Goal: Task Accomplishment & Management: Use online tool/utility

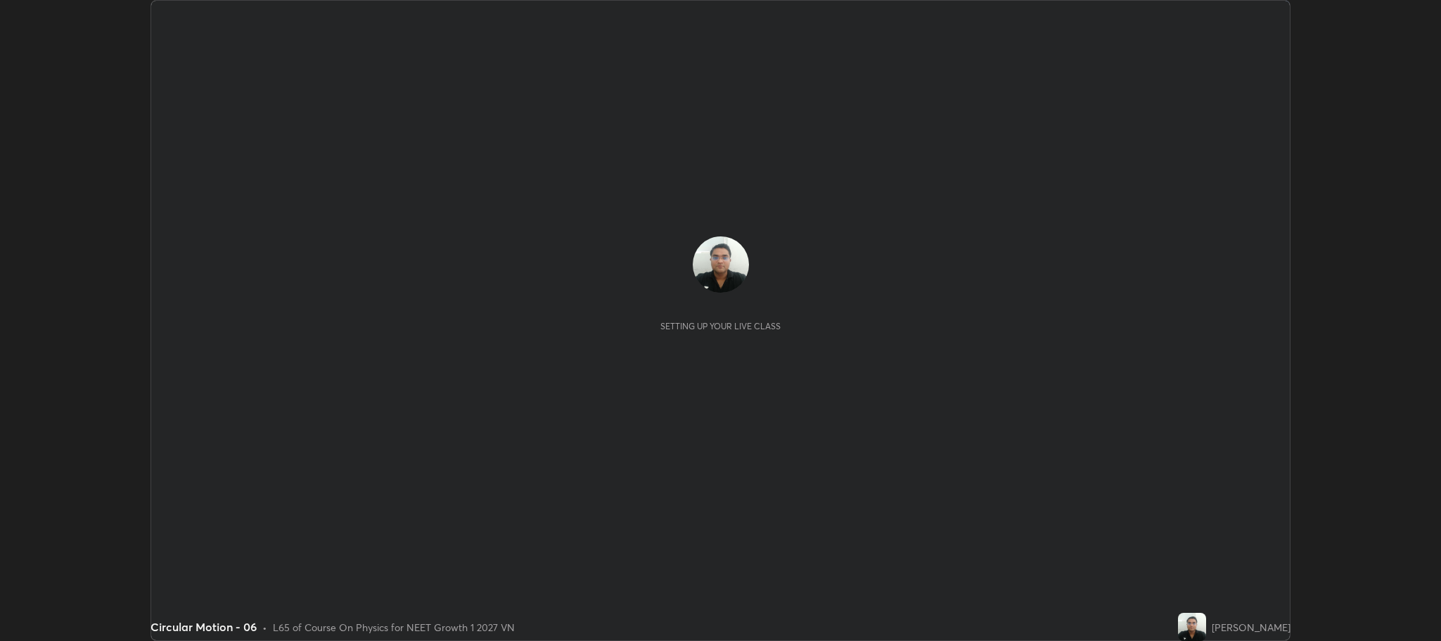
scroll to position [641, 1441]
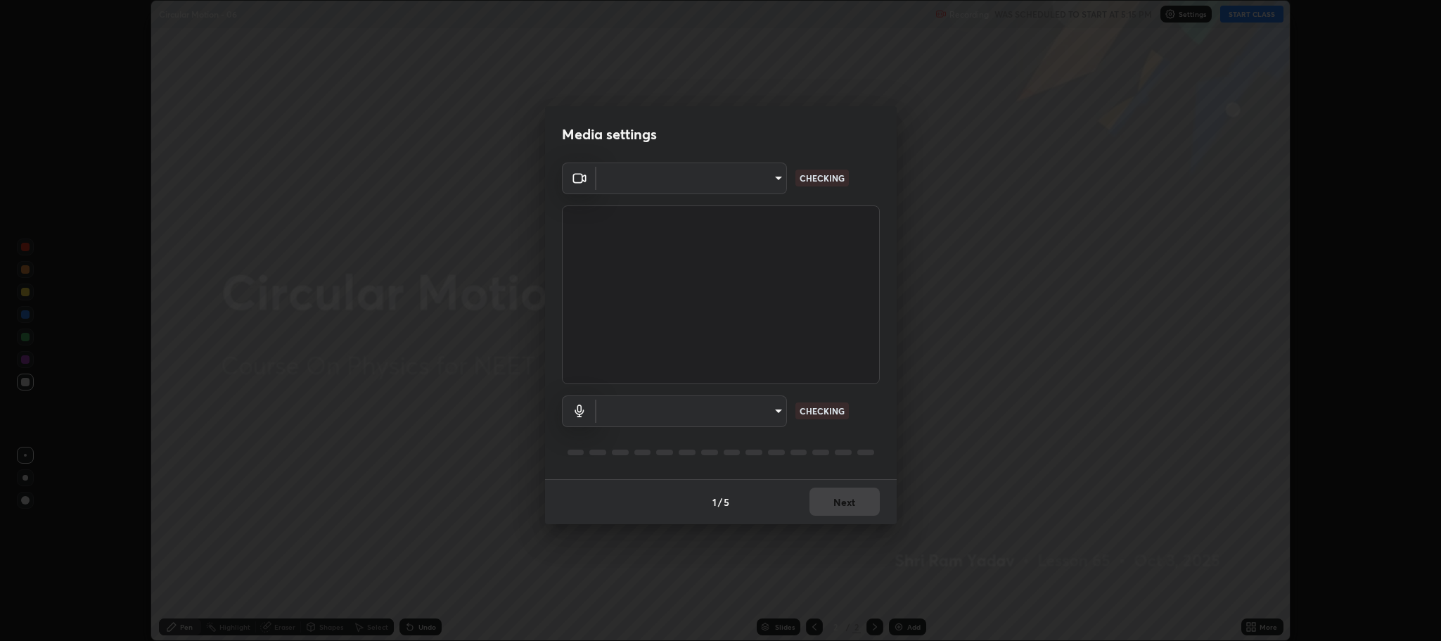
type input "7d5d3c8b8d5eda39410d366f8eb367a364bfae71f89e529543b0394fded3b098"
type input "8507aa3ee51d877dd167cb2830e1b17589139627b401cbc8752b2157a0660436"
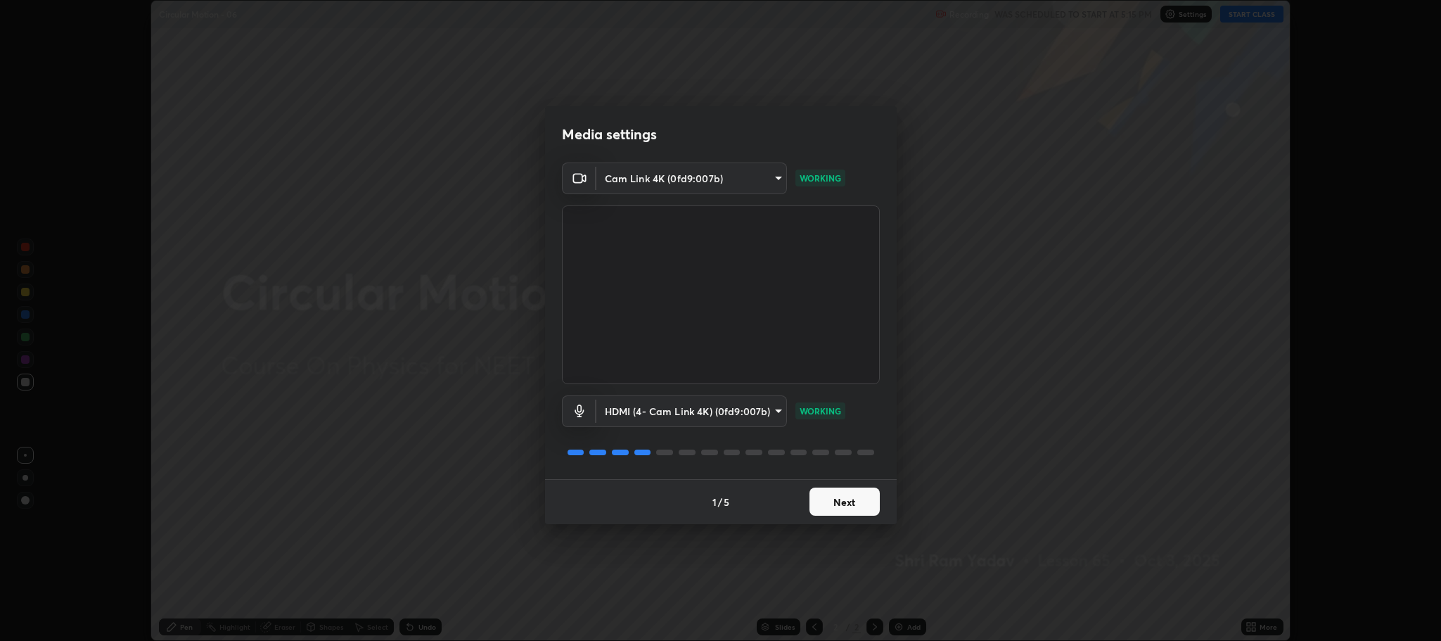
click at [844, 497] on button "Next" at bounding box center [844, 501] width 70 height 28
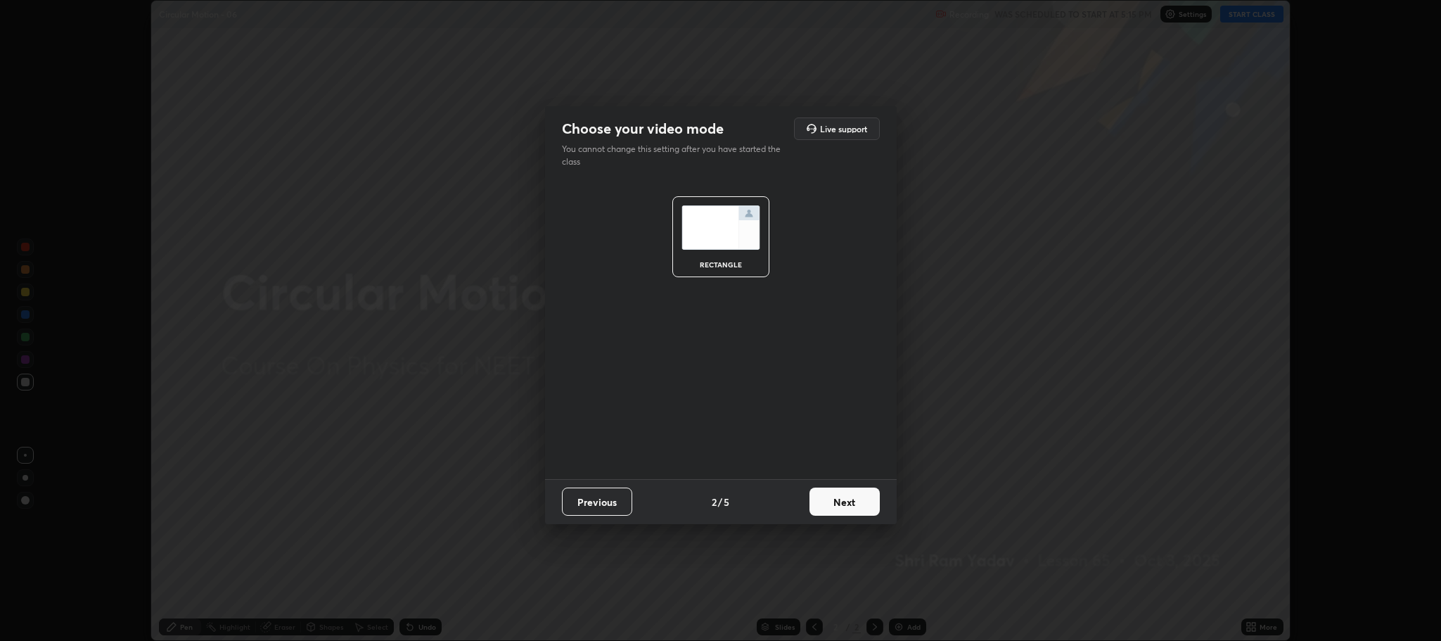
click at [843, 495] on button "Next" at bounding box center [844, 501] width 70 height 28
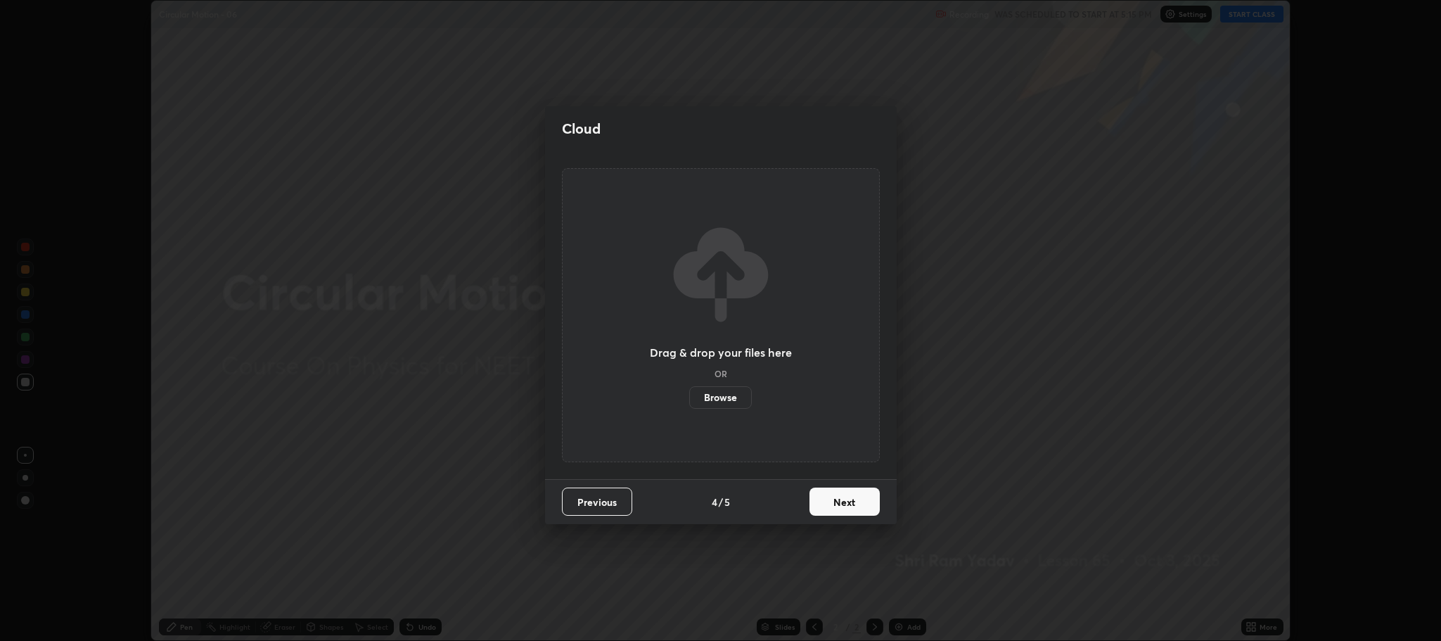
click at [842, 492] on button "Next" at bounding box center [844, 501] width 70 height 28
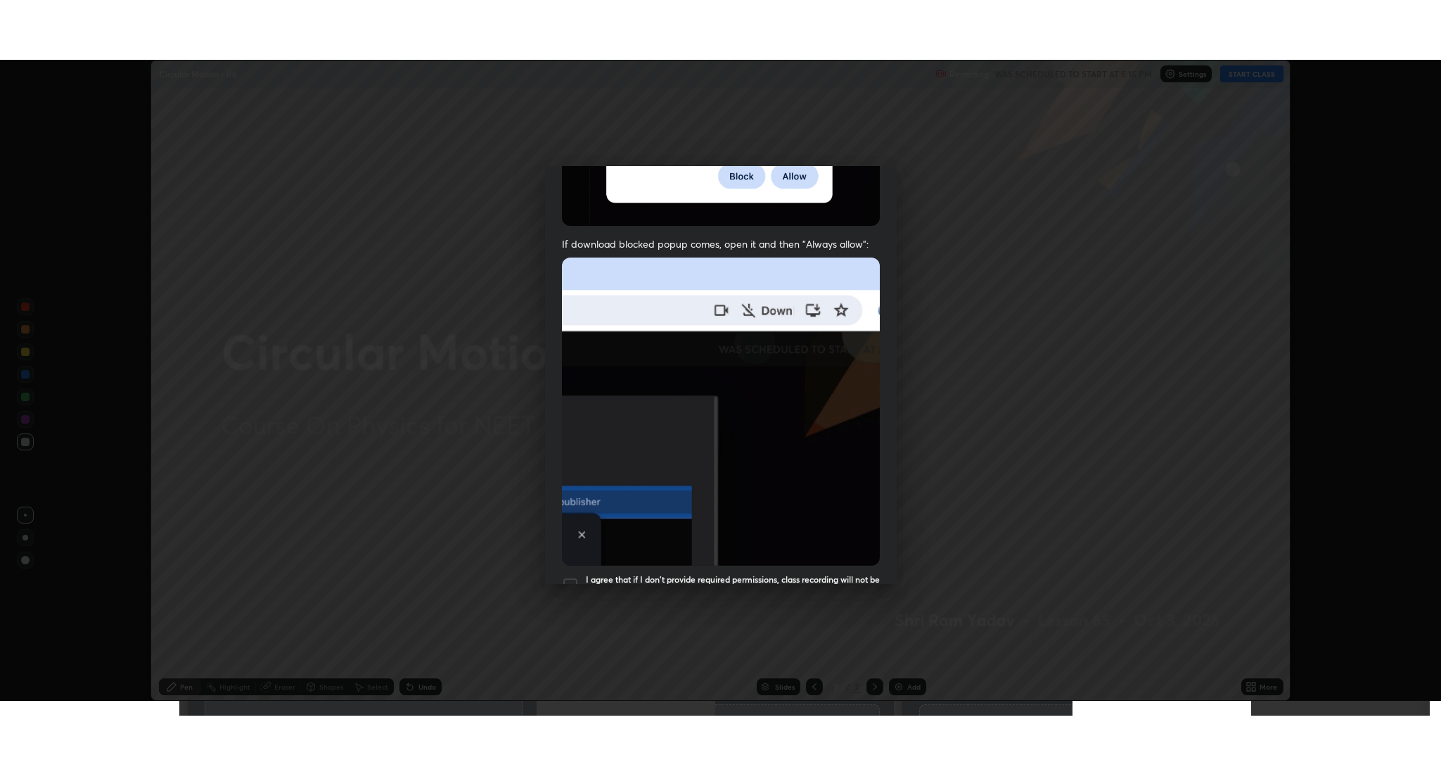
scroll to position [285, 0]
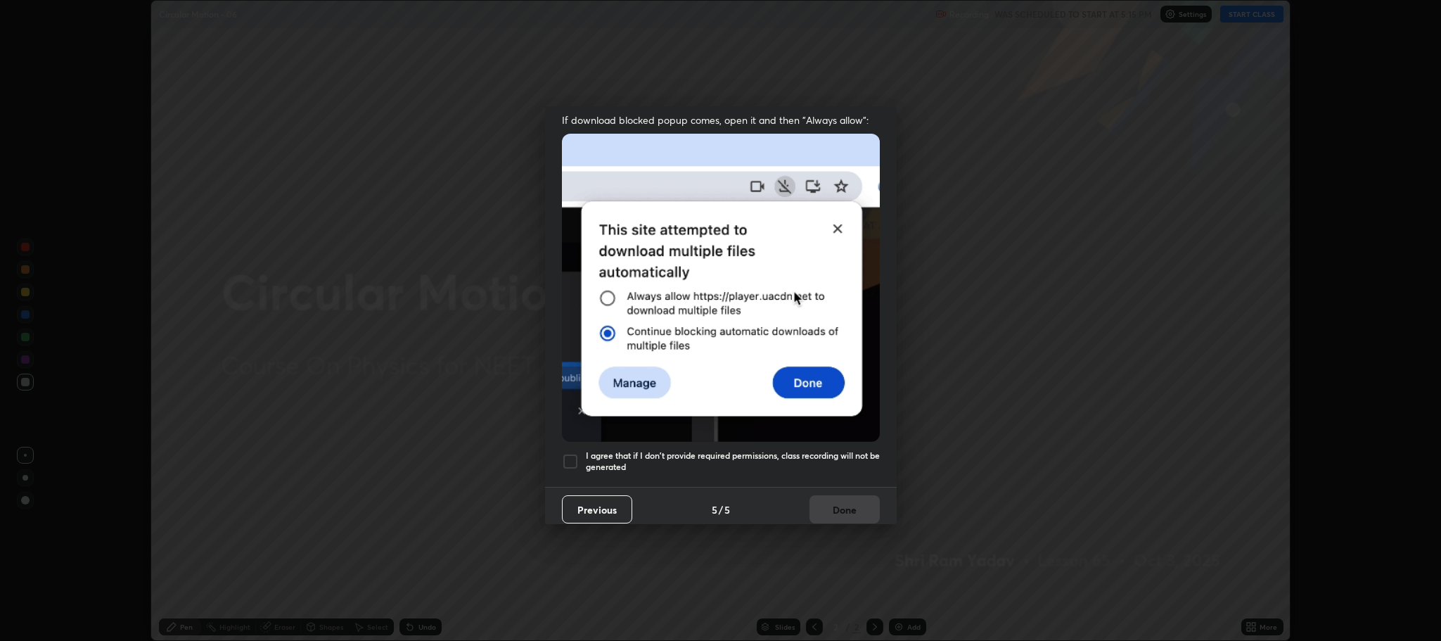
click at [572, 454] on div at bounding box center [570, 461] width 17 height 17
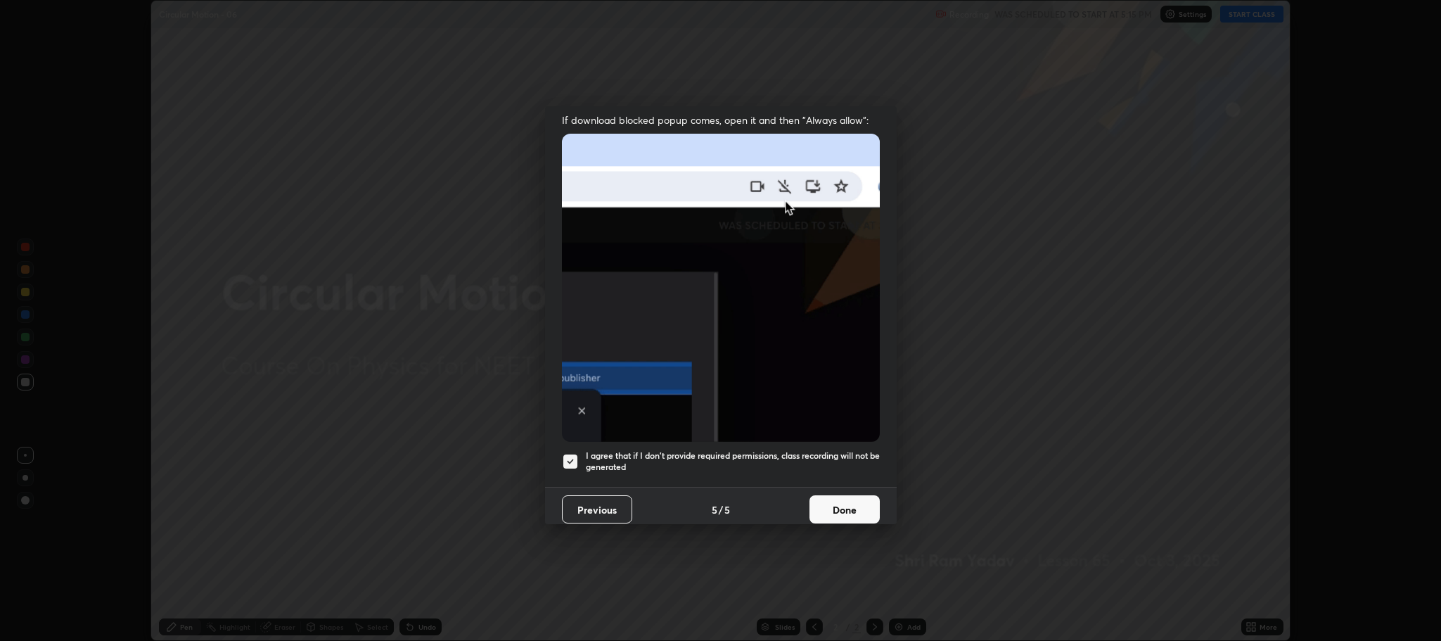
click at [837, 499] on button "Done" at bounding box center [844, 509] width 70 height 28
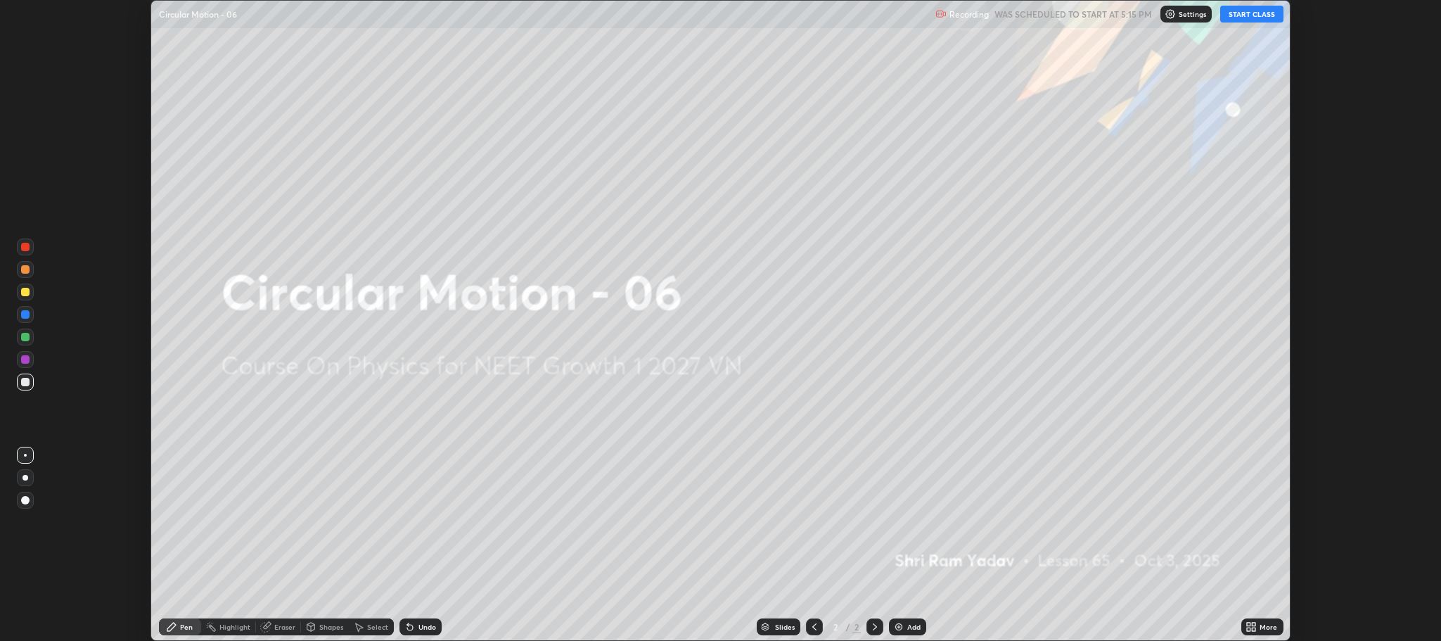
click at [1238, 13] on button "START CLASS" at bounding box center [1251, 14] width 63 height 17
click at [1255, 627] on icon at bounding box center [1250, 626] width 11 height 11
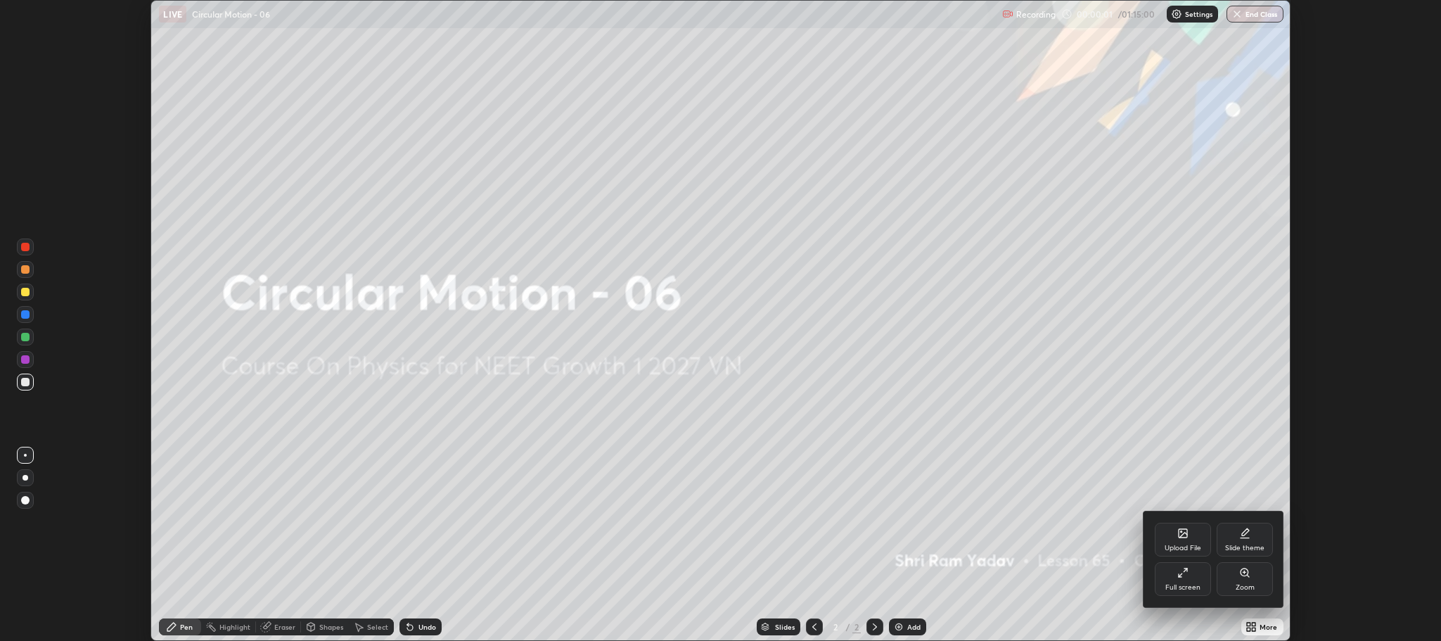
click at [1179, 581] on div "Full screen" at bounding box center [1183, 579] width 56 height 34
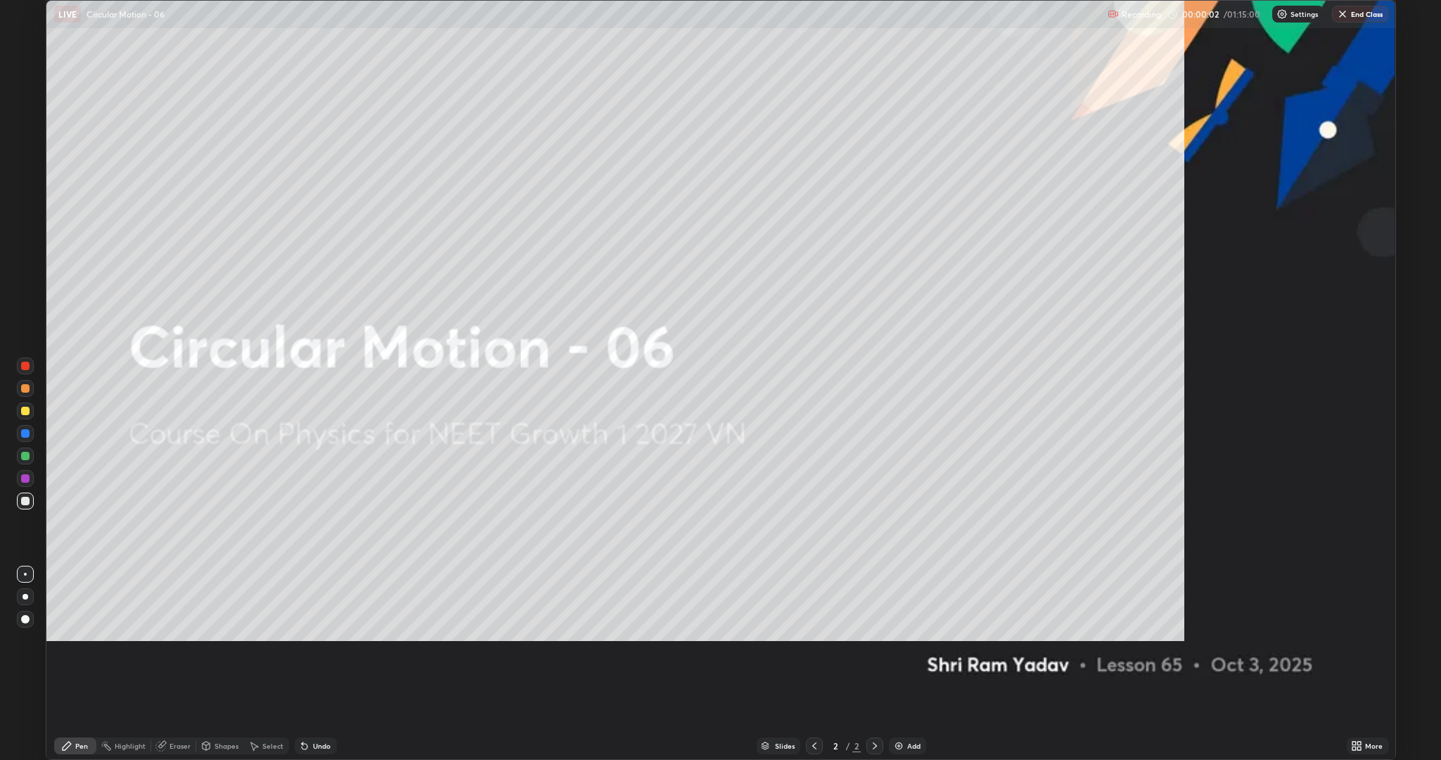
scroll to position [760, 1441]
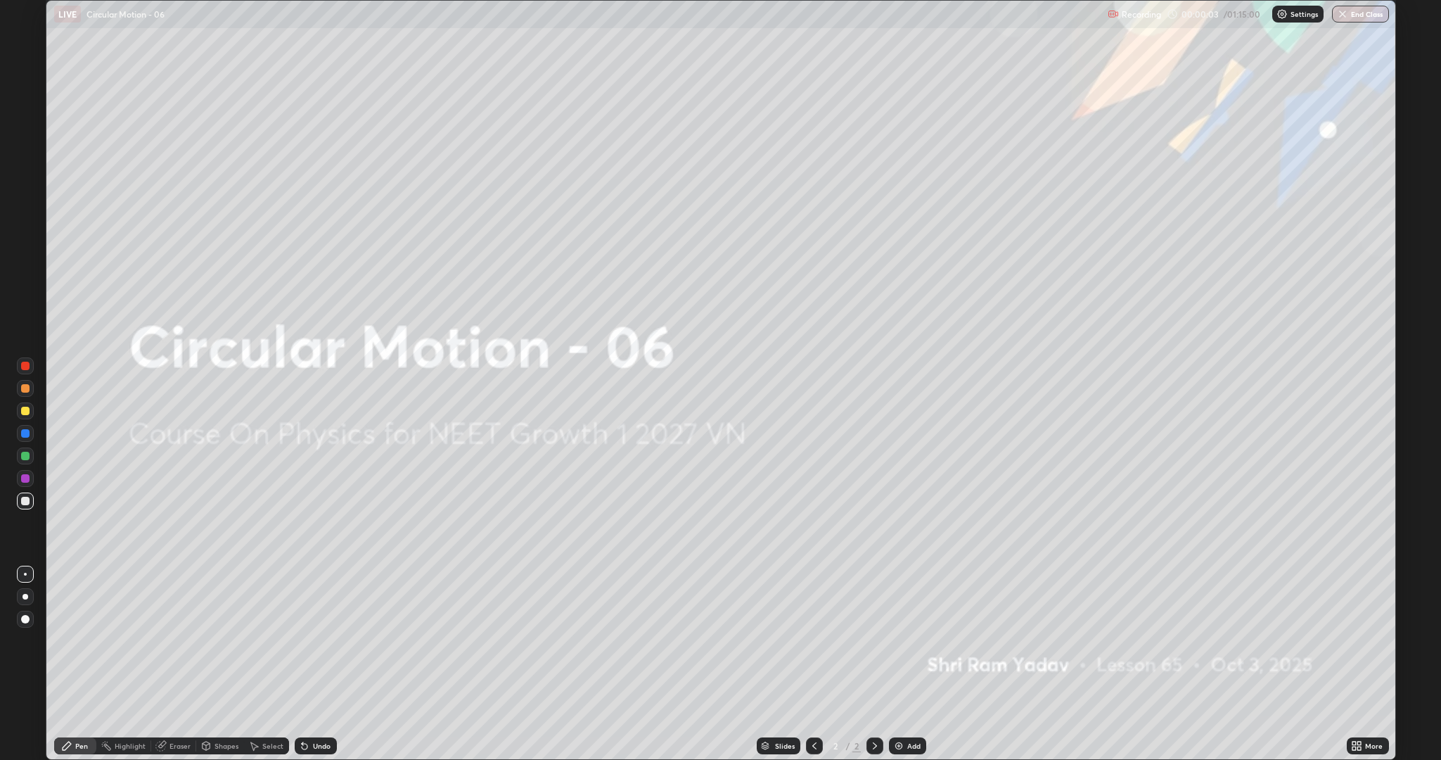
click at [913, 640] on div "Add" at bounding box center [913, 745] width 13 height 7
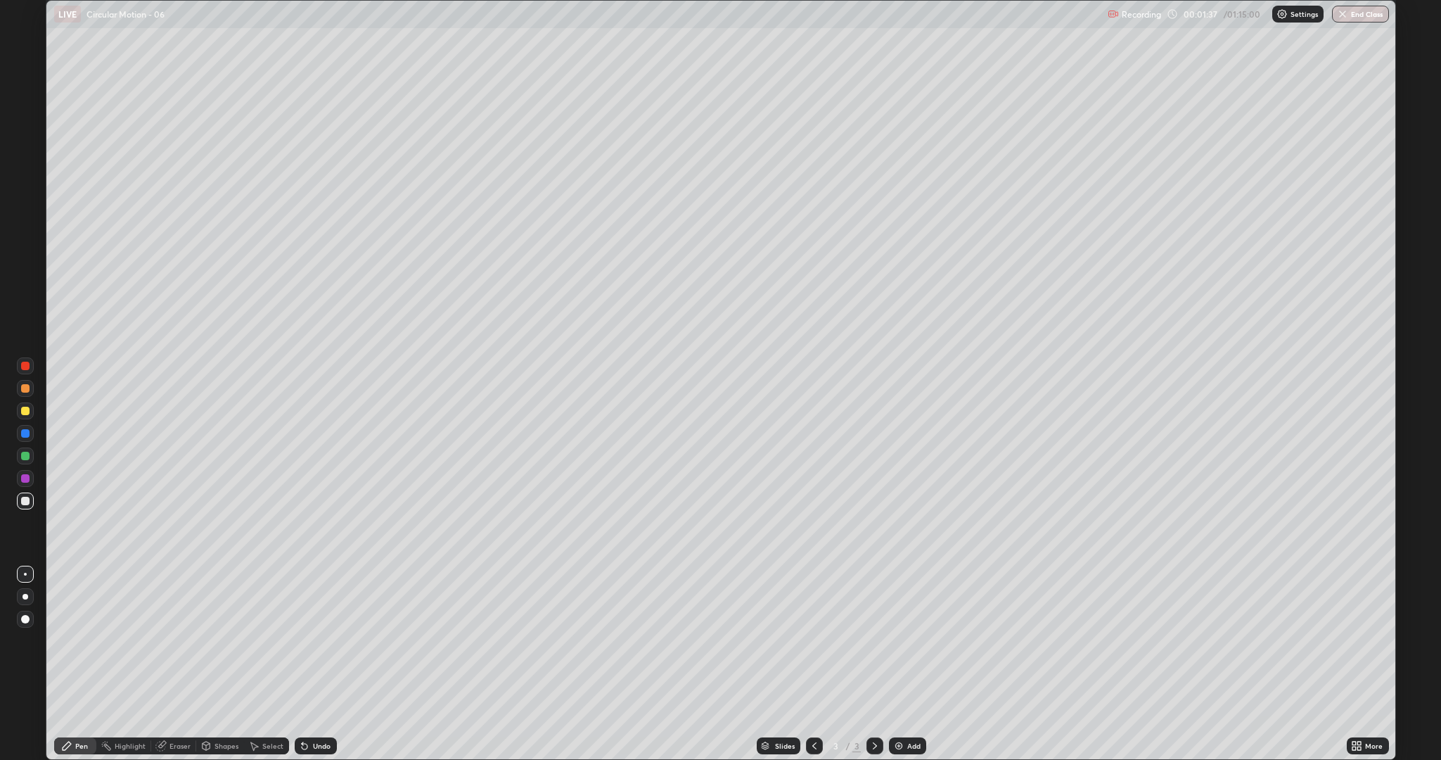
click at [27, 501] on div at bounding box center [25, 501] width 8 height 8
click at [318, 640] on div "Undo" at bounding box center [322, 745] width 18 height 7
click at [321, 640] on div "Undo" at bounding box center [322, 745] width 18 height 7
click at [319, 640] on div "Undo" at bounding box center [322, 745] width 18 height 7
click at [305, 640] on icon at bounding box center [304, 745] width 11 height 11
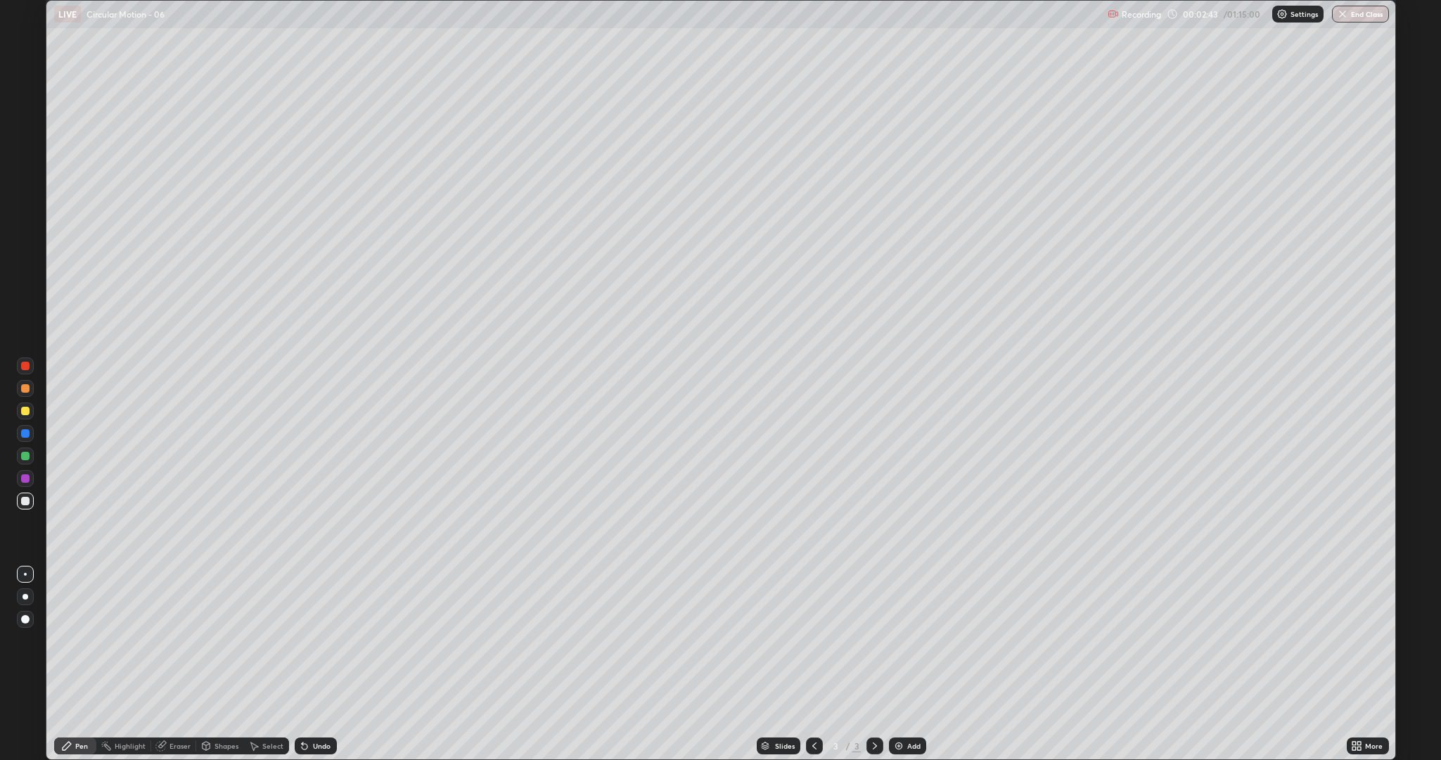
click at [313, 640] on div "Undo" at bounding box center [322, 745] width 18 height 7
click at [316, 640] on div "Undo" at bounding box center [322, 745] width 18 height 7
click at [319, 640] on div "Undo" at bounding box center [322, 745] width 18 height 7
click at [320, 640] on div "Undo" at bounding box center [322, 745] width 18 height 7
click at [319, 640] on div "Undo" at bounding box center [316, 745] width 42 height 17
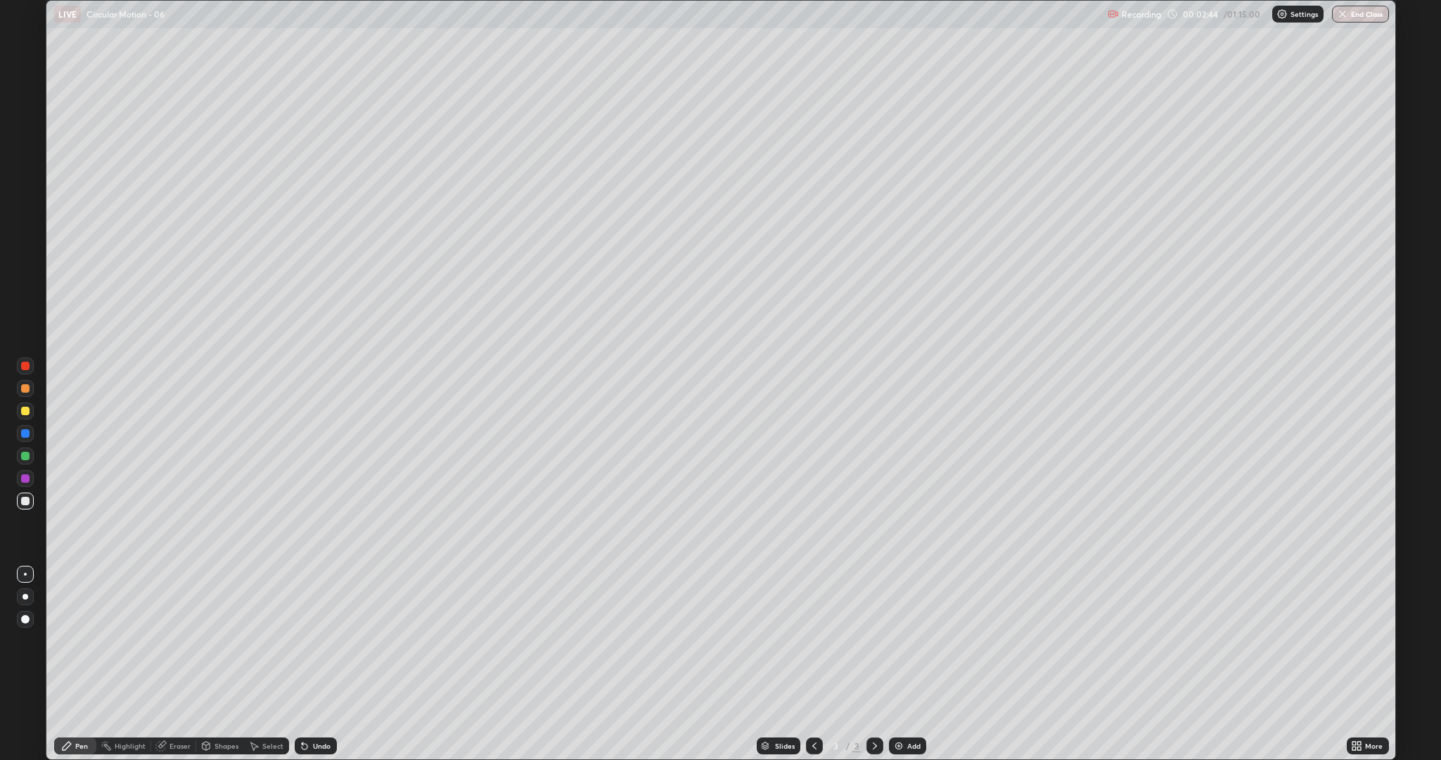
click at [319, 640] on div "Undo" at bounding box center [322, 745] width 18 height 7
click at [321, 640] on div "Undo" at bounding box center [316, 745] width 42 height 17
click at [26, 391] on div at bounding box center [25, 388] width 8 height 8
click at [328, 640] on div "Undo" at bounding box center [322, 745] width 18 height 7
click at [24, 499] on div at bounding box center [25, 501] width 8 height 8
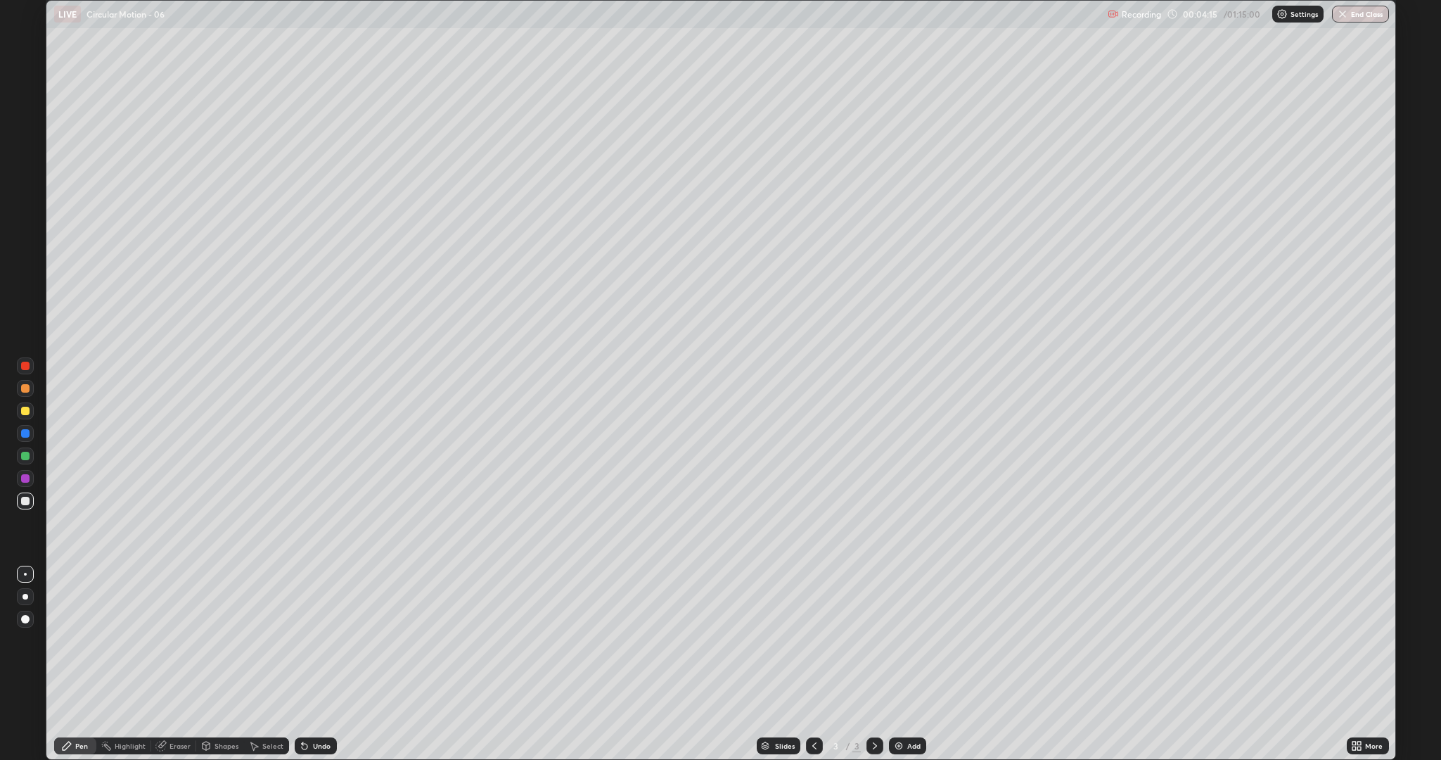
click at [25, 411] on div at bounding box center [25, 410] width 8 height 8
click at [316, 640] on div "Undo" at bounding box center [316, 745] width 42 height 17
click at [27, 391] on div at bounding box center [25, 388] width 8 height 8
click at [318, 640] on div "Undo" at bounding box center [322, 745] width 18 height 7
click at [261, 640] on div "Select" at bounding box center [266, 745] width 45 height 17
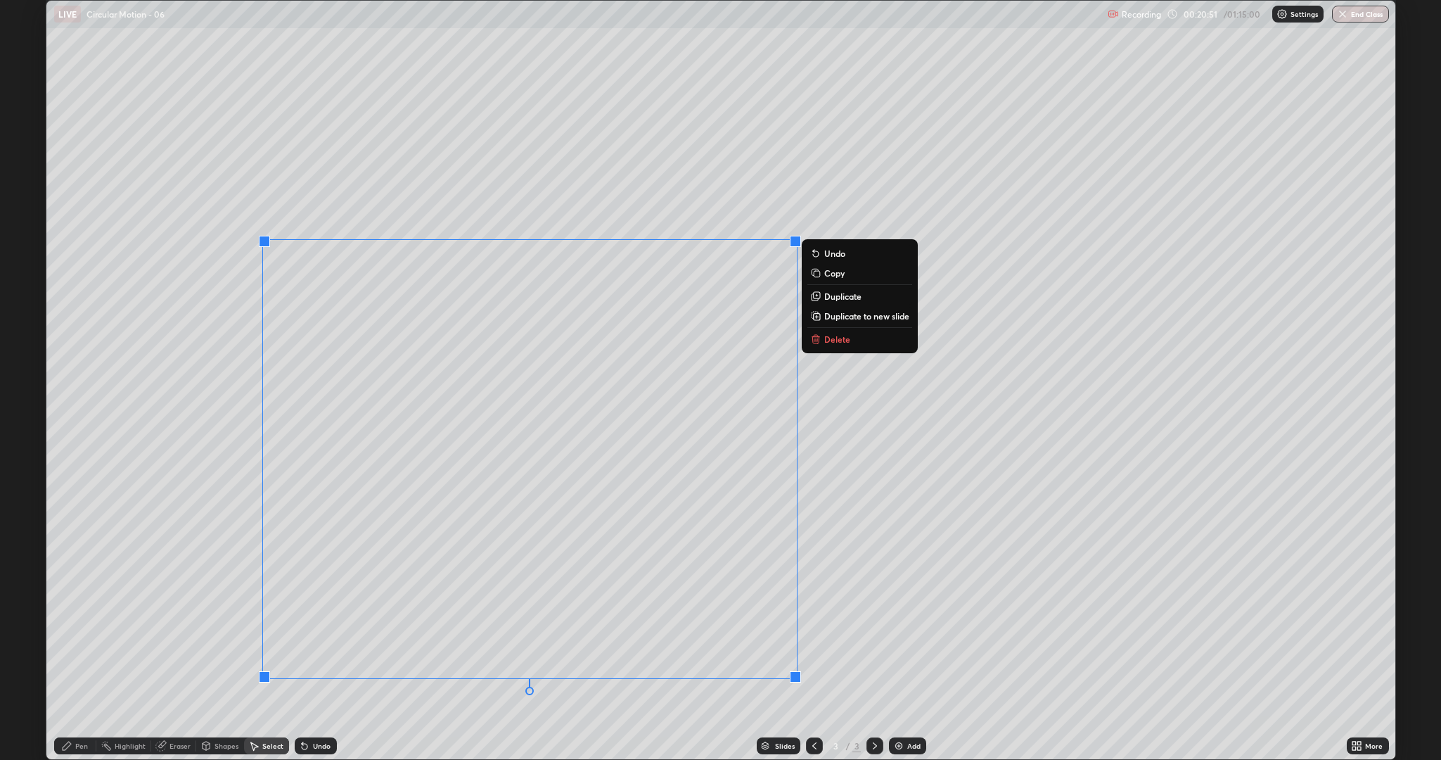
click at [821, 640] on div "0 ° Undo Copy Duplicate Duplicate to new slide Delete" at bounding box center [720, 380] width 1349 height 758
click at [833, 316] on p "Duplicate to new slide" at bounding box center [853, 315] width 85 height 11
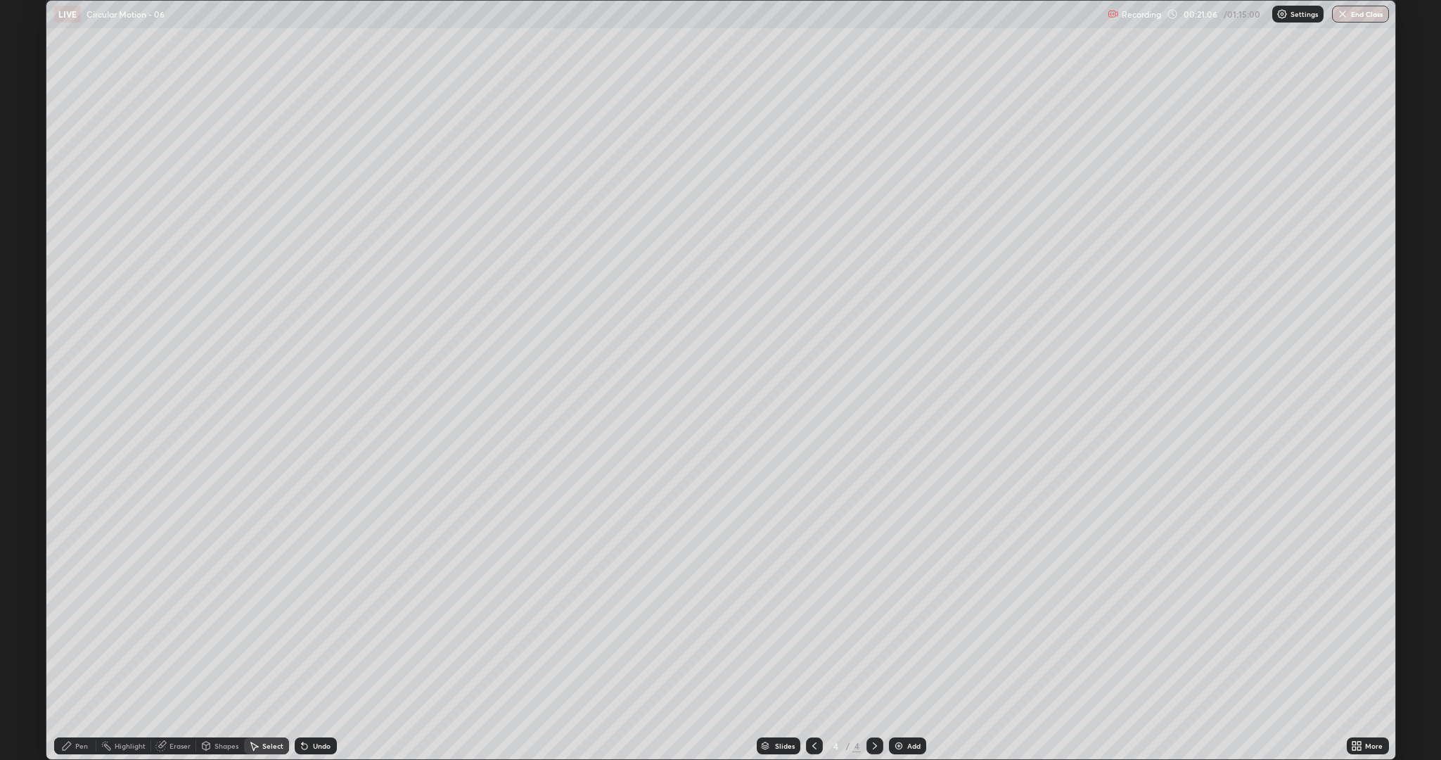
click at [80, 640] on div "Pen" at bounding box center [81, 745] width 13 height 7
click at [25, 411] on div at bounding box center [25, 410] width 8 height 8
click at [28, 367] on div at bounding box center [25, 365] width 8 height 8
click at [319, 640] on div "Undo" at bounding box center [322, 745] width 18 height 7
click at [311, 640] on div "Undo" at bounding box center [316, 745] width 42 height 17
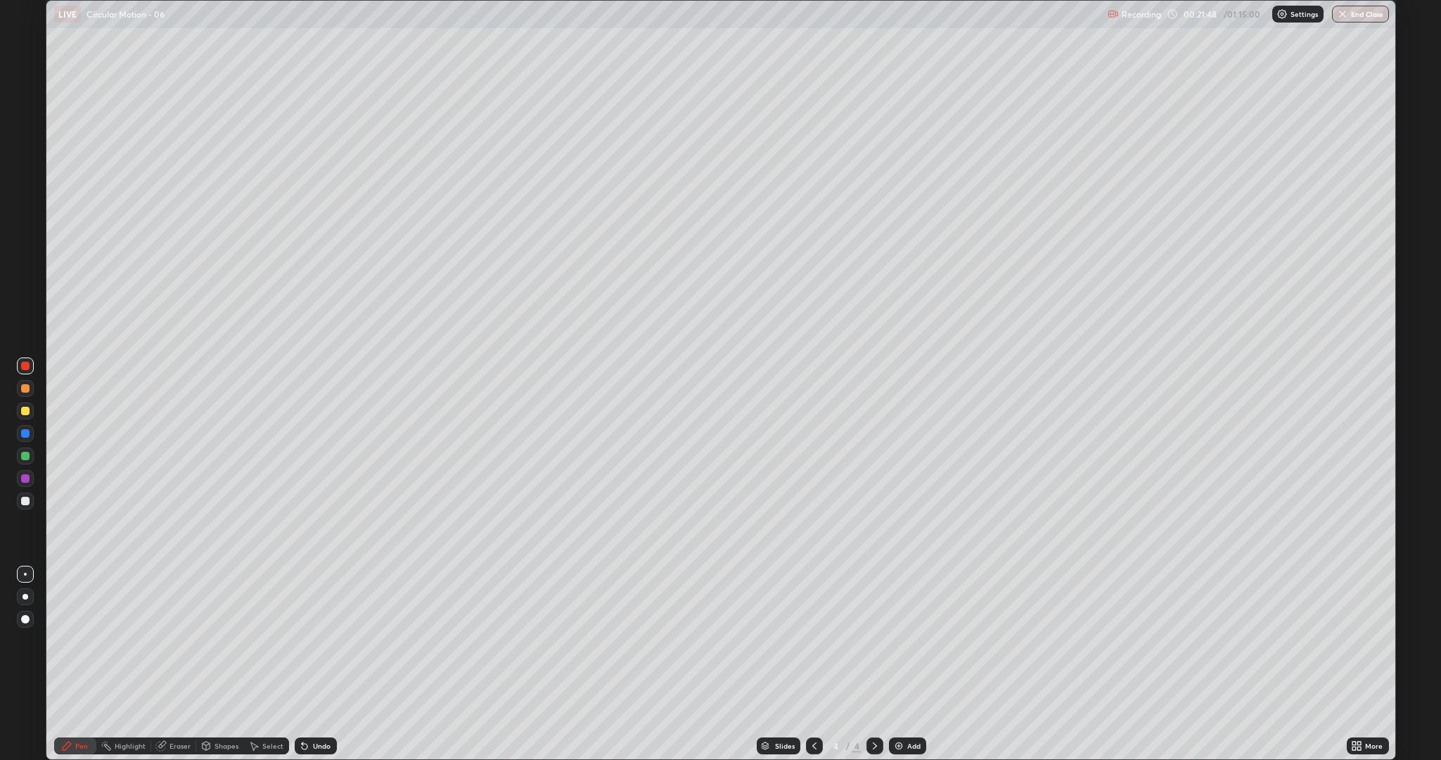
click at [25, 388] on div at bounding box center [25, 388] width 8 height 8
click at [916, 640] on div "Add" at bounding box center [913, 745] width 13 height 7
click at [25, 501] on div at bounding box center [25, 501] width 8 height 8
click at [309, 640] on div "Undo" at bounding box center [316, 745] width 42 height 17
click at [21, 390] on div at bounding box center [25, 388] width 8 height 8
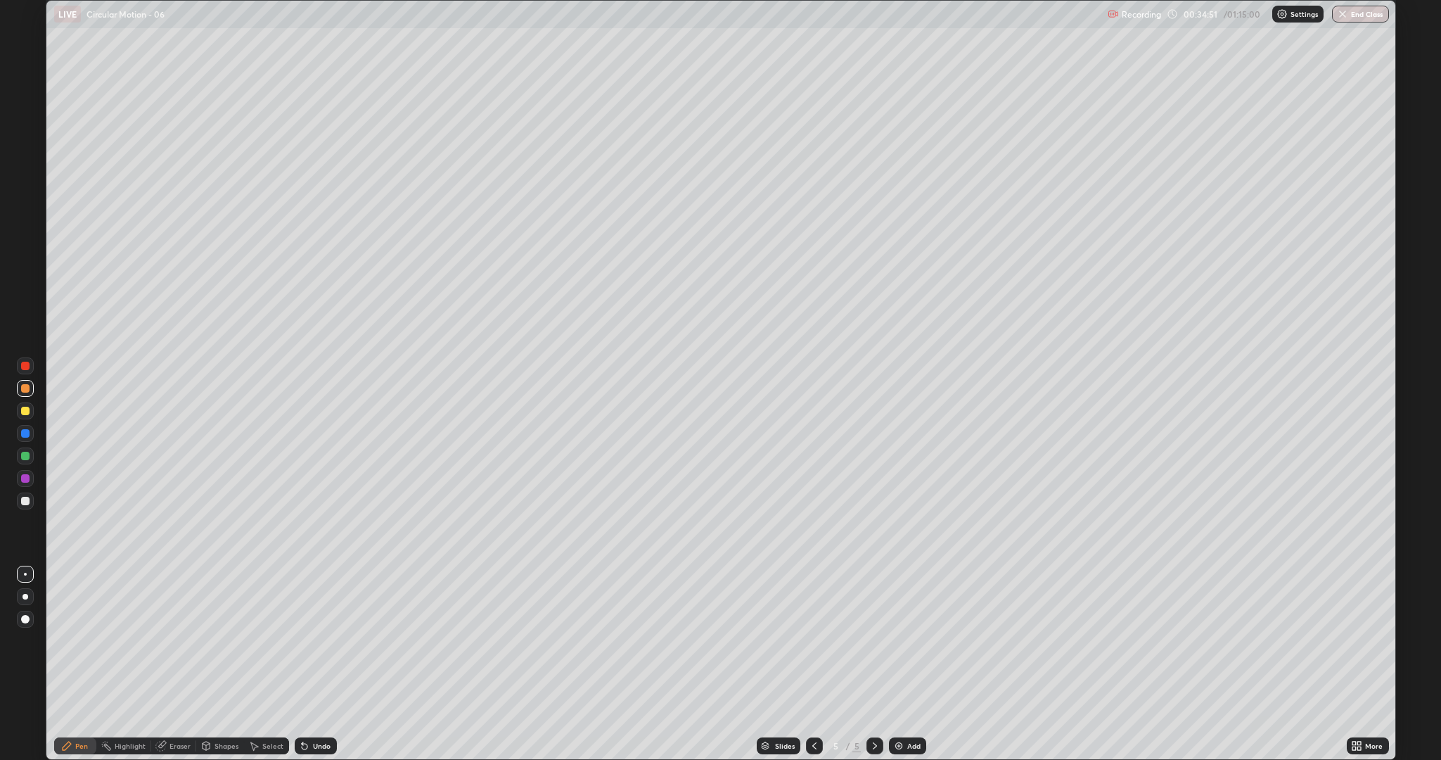
click at [24, 501] on div at bounding box center [25, 501] width 8 height 8
click at [324, 640] on div "Undo" at bounding box center [316, 745] width 42 height 17
click at [25, 411] on div at bounding box center [25, 410] width 8 height 8
click at [320, 640] on div "Undo" at bounding box center [322, 745] width 18 height 7
click at [912, 640] on div "Add" at bounding box center [913, 745] width 13 height 7
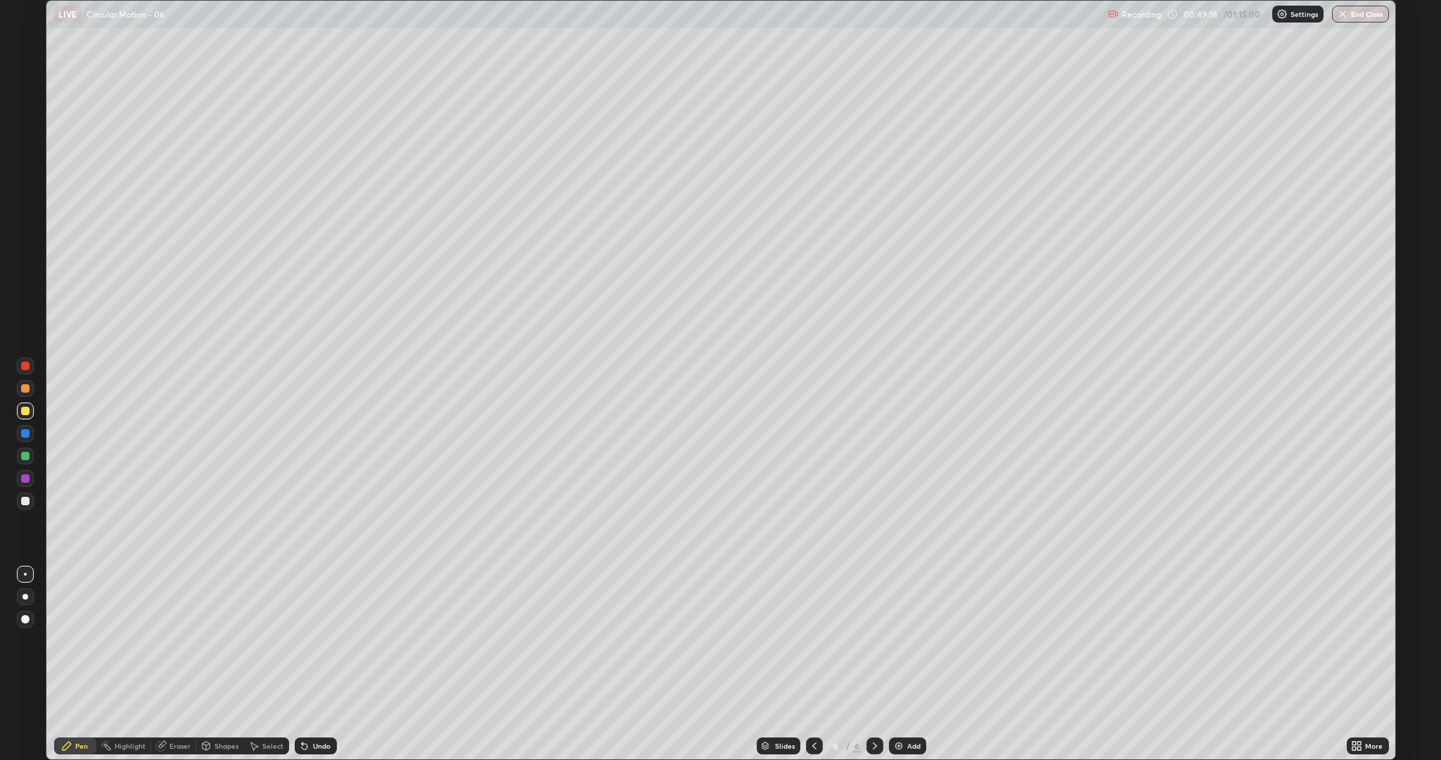
click at [26, 503] on div at bounding box center [25, 501] width 8 height 8
click at [326, 640] on div "Undo" at bounding box center [322, 745] width 18 height 7
click at [26, 362] on div at bounding box center [25, 365] width 8 height 8
click at [25, 389] on div at bounding box center [25, 388] width 8 height 8
click at [23, 501] on div at bounding box center [25, 501] width 8 height 8
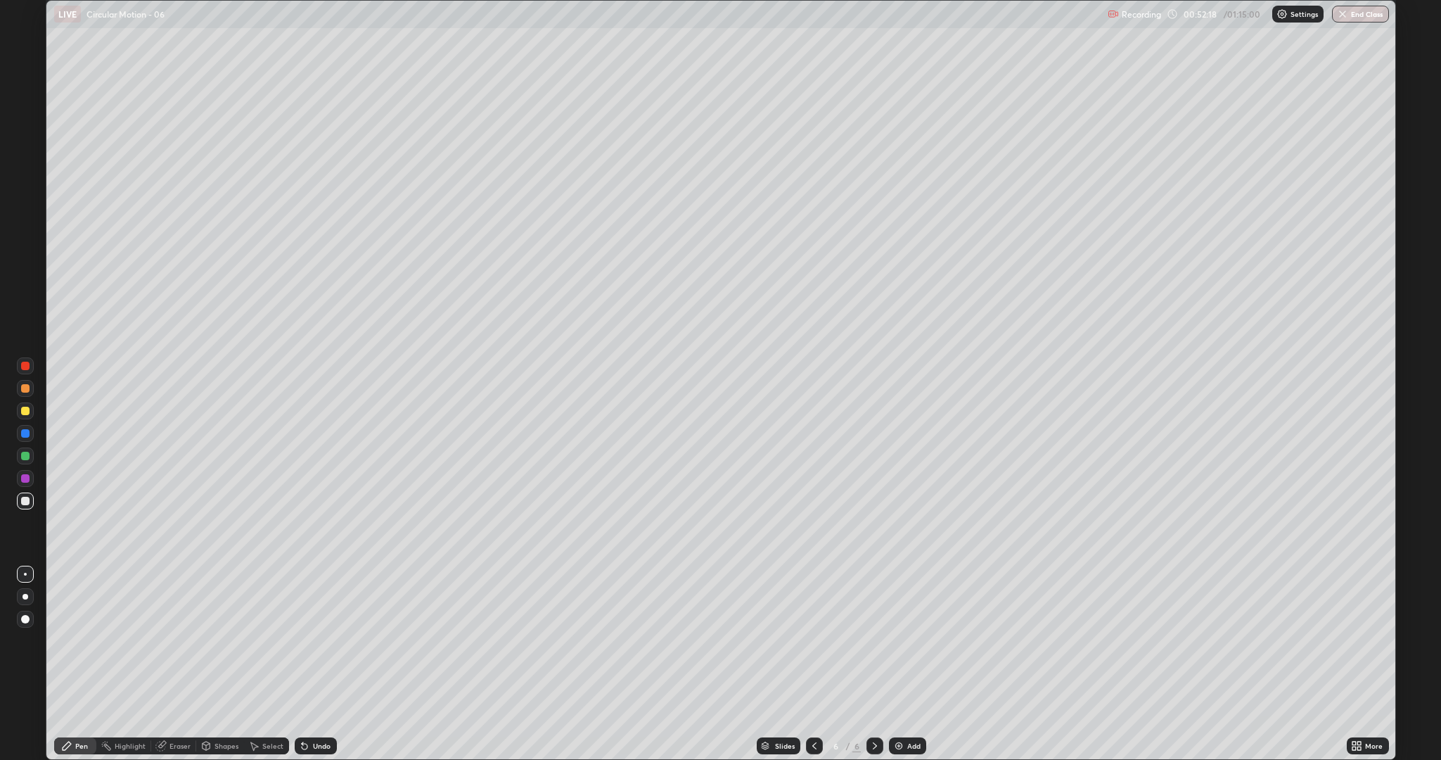
click at [321, 640] on div "Undo" at bounding box center [322, 745] width 18 height 7
click at [25, 387] on div at bounding box center [25, 388] width 8 height 8
click at [25, 500] on div at bounding box center [25, 501] width 8 height 8
click at [177, 640] on div "Eraser" at bounding box center [179, 745] width 21 height 7
click at [77, 640] on div "Pen" at bounding box center [75, 745] width 42 height 17
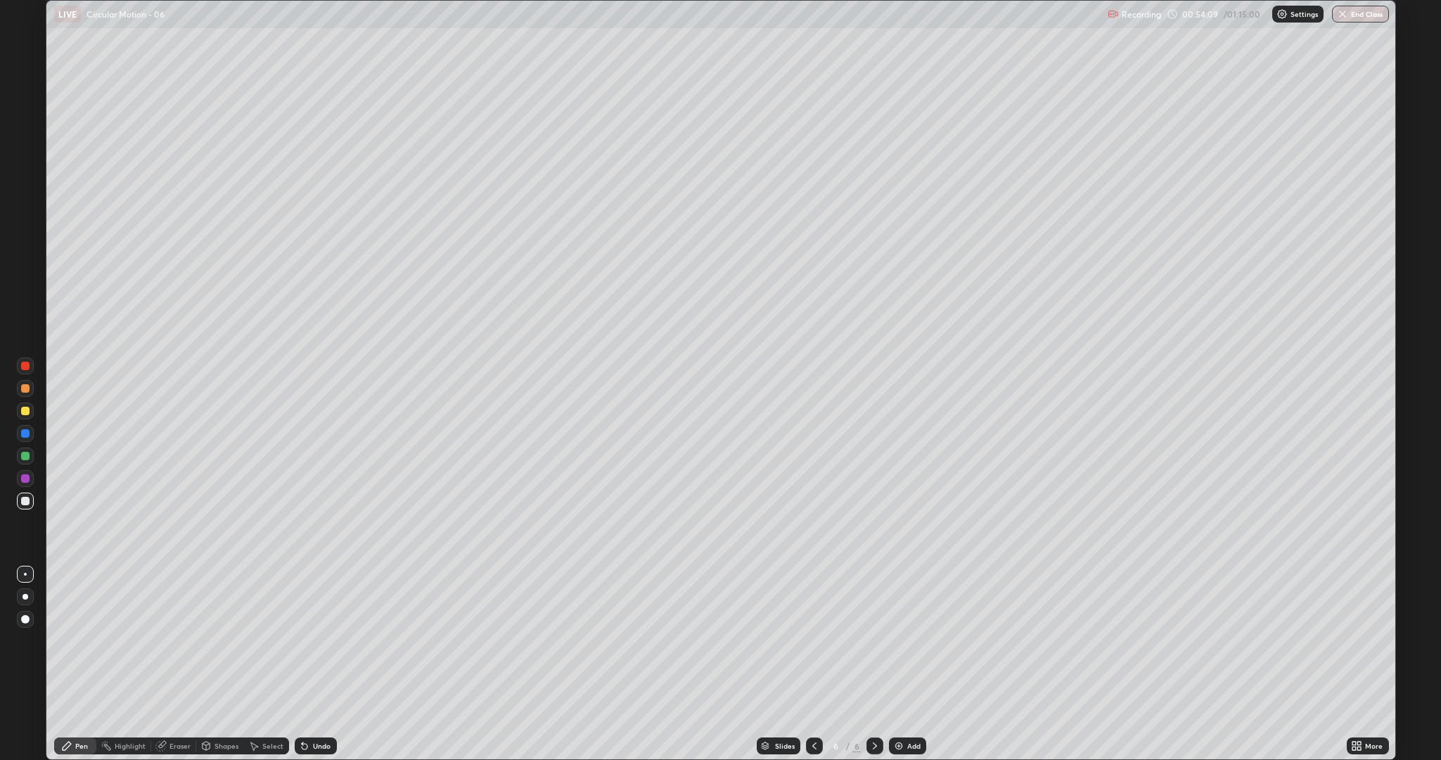
click at [27, 391] on div at bounding box center [25, 388] width 8 height 8
click at [25, 501] on div at bounding box center [25, 501] width 8 height 8
click at [26, 412] on div at bounding box center [25, 410] width 8 height 8
click at [23, 388] on div at bounding box center [25, 388] width 8 height 8
click at [904, 640] on div "Add" at bounding box center [907, 745] width 37 height 17
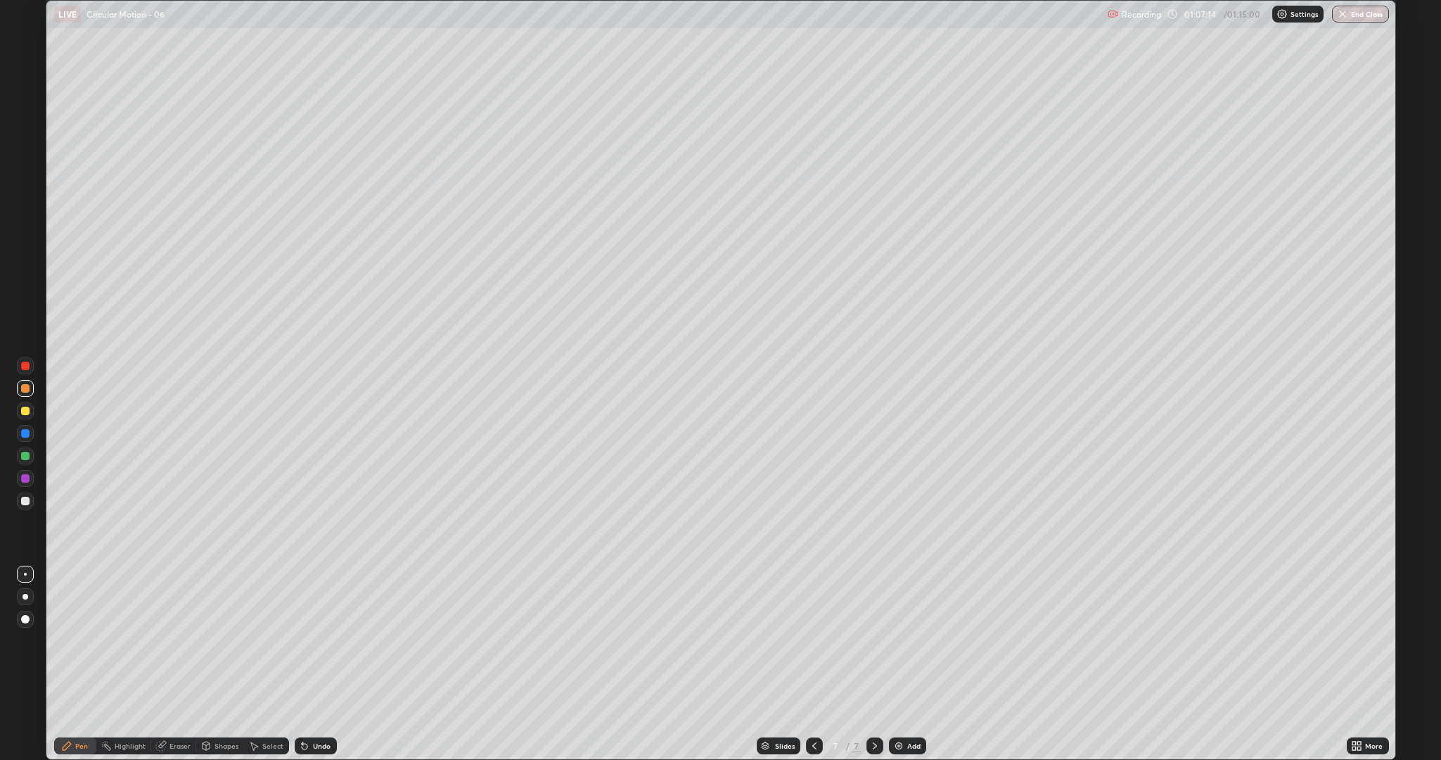
click at [24, 506] on div at bounding box center [25, 500] width 17 height 17
click at [316, 640] on div "Undo" at bounding box center [316, 745] width 42 height 17
click at [26, 413] on div at bounding box center [25, 410] width 8 height 8
click at [1348, 20] on button "End Class" at bounding box center [1361, 14] width 56 height 17
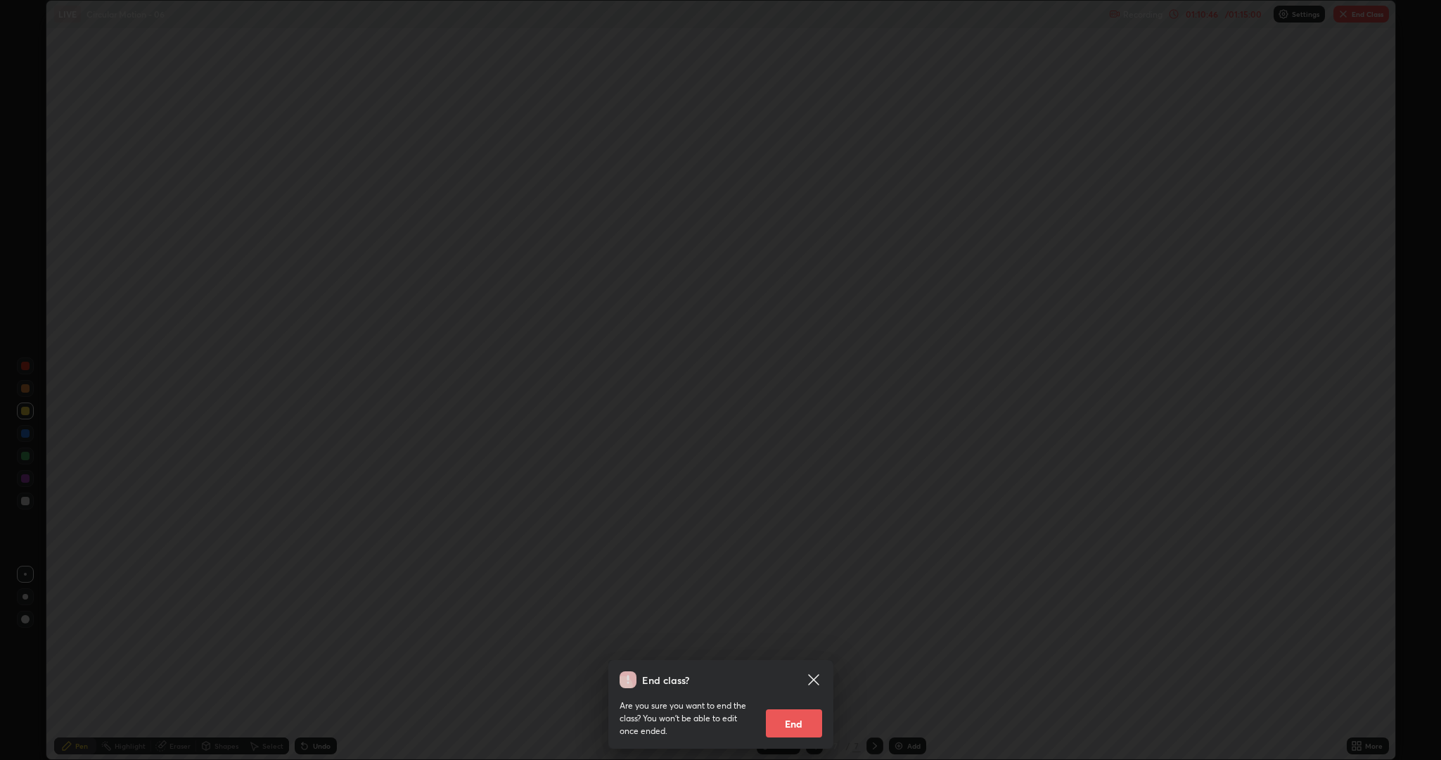
click at [806, 640] on button "End" at bounding box center [794, 723] width 56 height 28
